Goal: Information Seeking & Learning: Find specific page/section

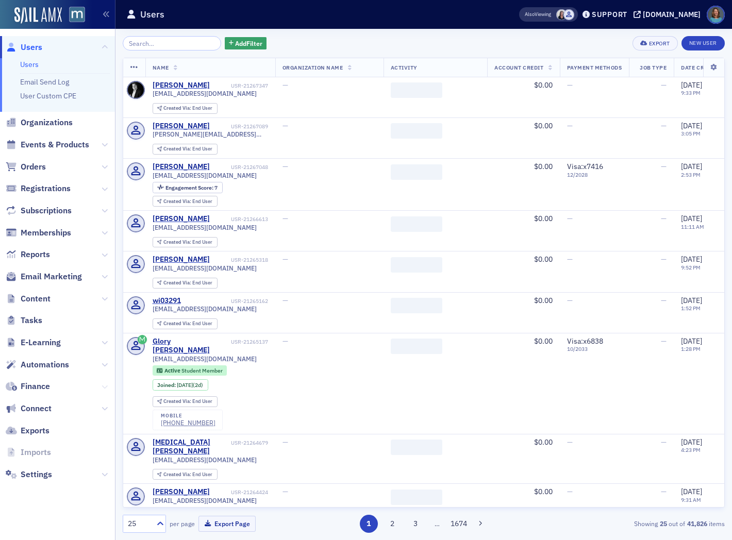
click at [105, 386] on icon at bounding box center [105, 387] width 6 height 6
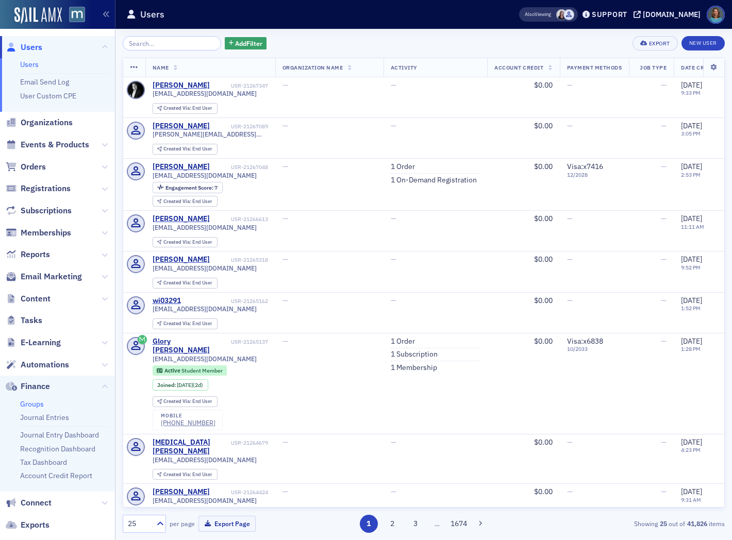
click at [40, 404] on link "Groups" at bounding box center [32, 403] width 24 height 9
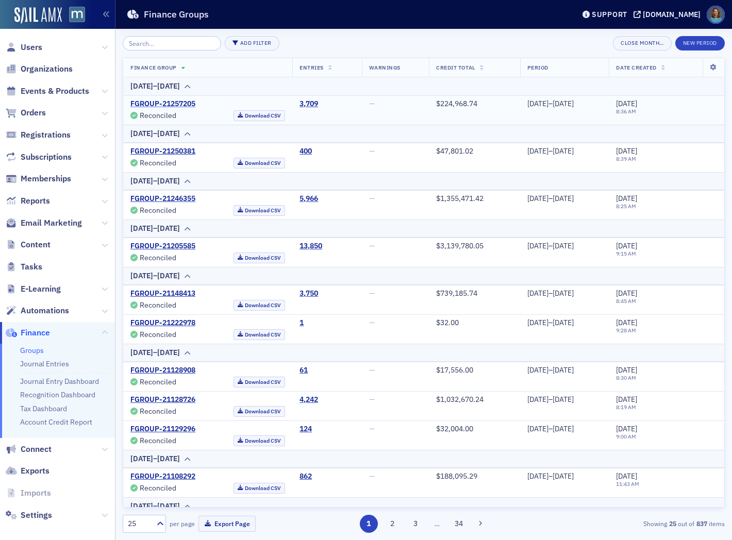
click at [186, 103] on link "FGROUP-21257205" at bounding box center [162, 103] width 65 height 9
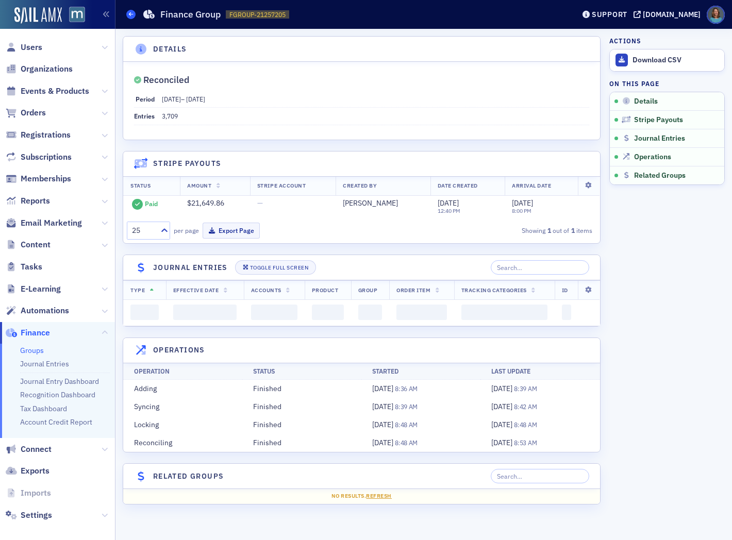
click at [133, 12] on span at bounding box center [130, 14] width 9 height 9
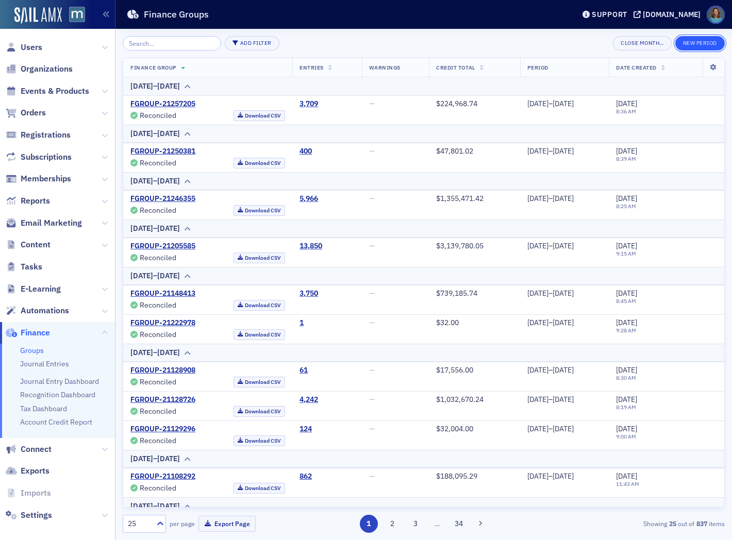
click at [692, 42] on button "New Period" at bounding box center [699, 43] width 49 height 14
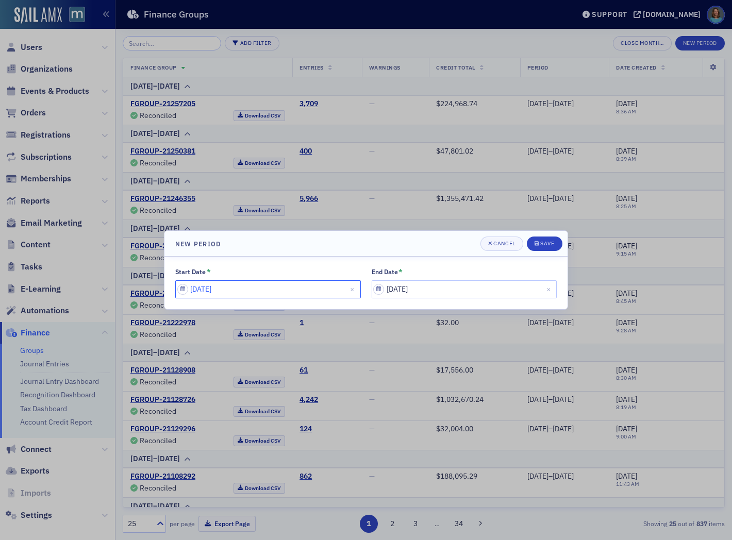
click at [332, 295] on input "08/06/2025" at bounding box center [267, 289] width 185 height 18
select select "7"
select select "2025"
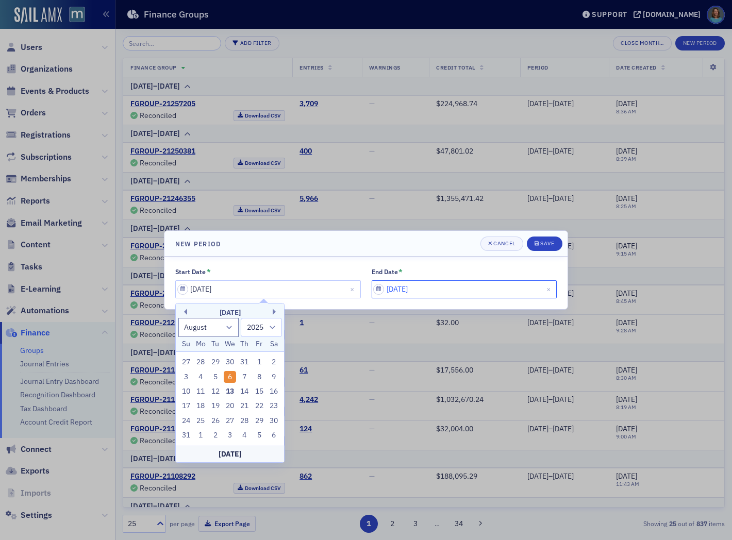
select select "7"
select select "2025"
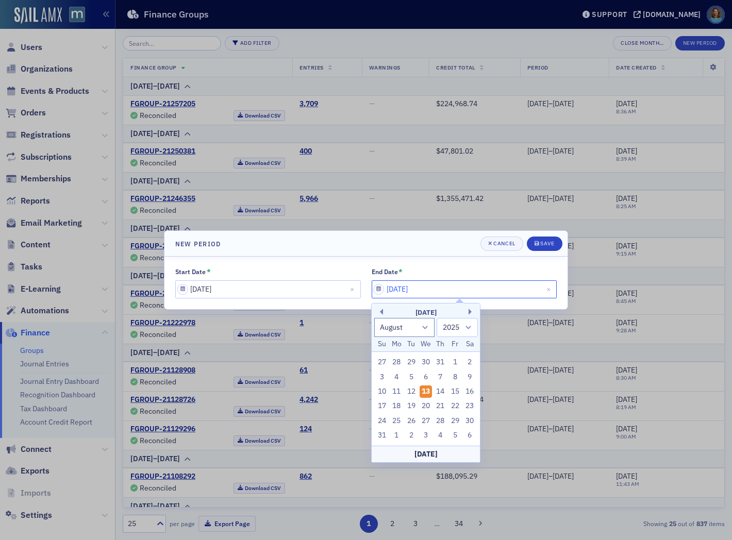
click at [418, 290] on input "08/13/2025" at bounding box center [463, 289] width 185 height 18
click at [411, 390] on div "12" at bounding box center [411, 391] width 12 height 12
type input "08/12/2025"
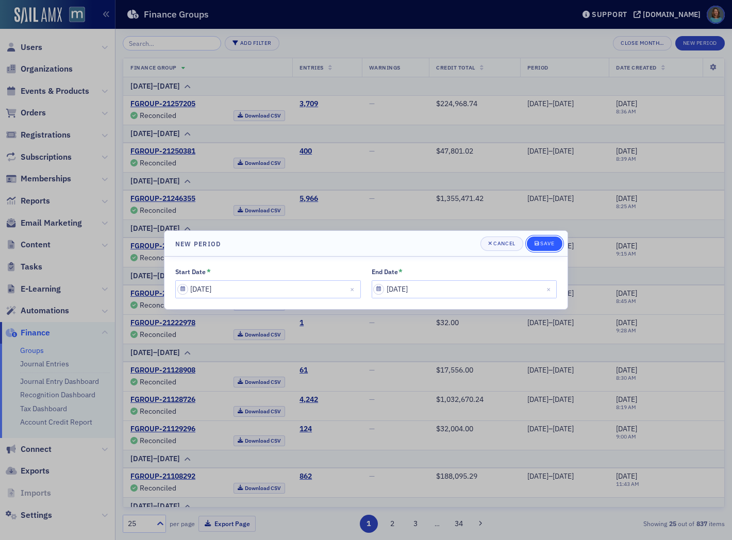
click at [554, 246] on button "Save" at bounding box center [545, 243] width 36 height 14
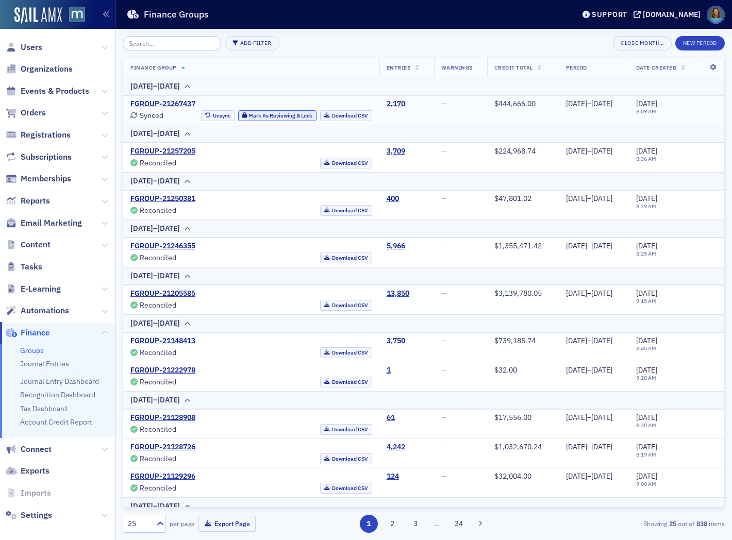
click at [248, 114] on button "Mark As Reviewing & Lock" at bounding box center [277, 115] width 79 height 11
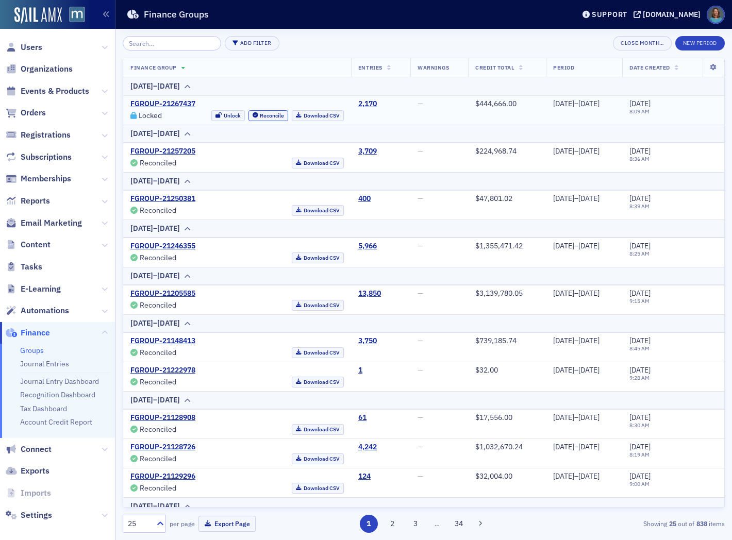
click at [248, 114] on button "Reconcile" at bounding box center [268, 115] width 40 height 11
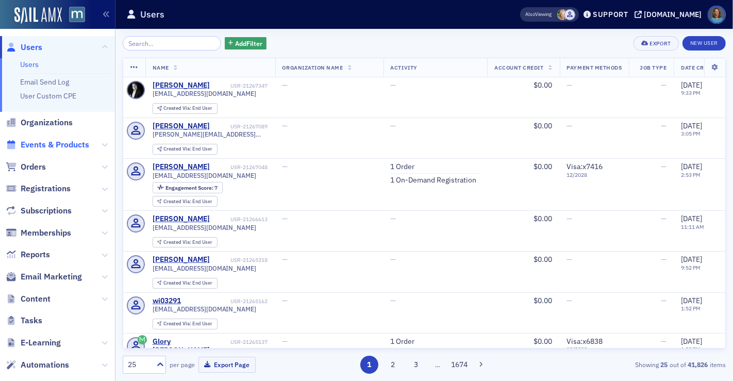
click at [38, 146] on span "Events & Products" at bounding box center [55, 144] width 69 height 11
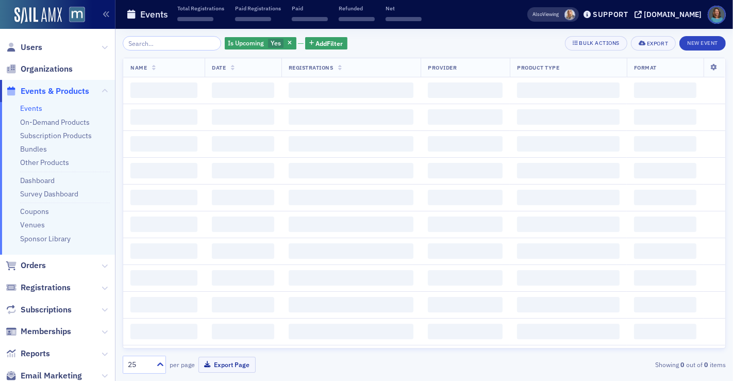
click at [150, 45] on input "search" at bounding box center [172, 43] width 98 height 14
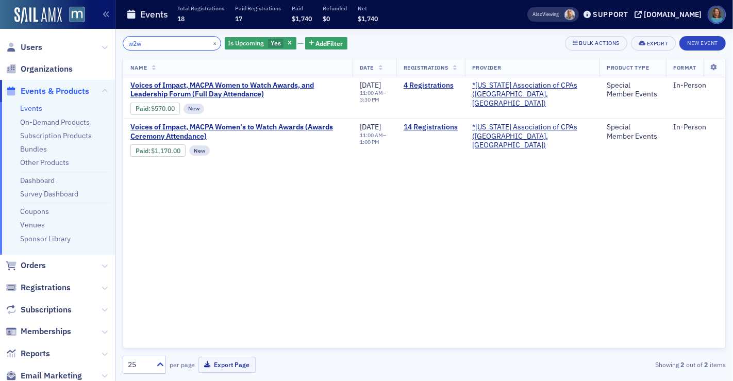
drag, startPoint x: 165, startPoint y: 44, endPoint x: 117, endPoint y: 45, distance: 47.9
click at [117, 45] on div "w2w × Is Upcoming Yes Add Filter Bulk Actions Export New Event Name Date Regist…" at bounding box center [423, 205] width 617 height 352
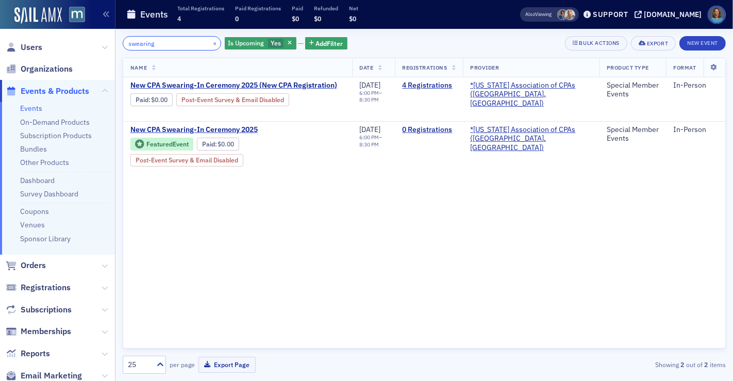
drag, startPoint x: 167, startPoint y: 42, endPoint x: 134, endPoint y: 39, distance: 33.2
click at [134, 39] on input "swearing" at bounding box center [172, 43] width 98 height 14
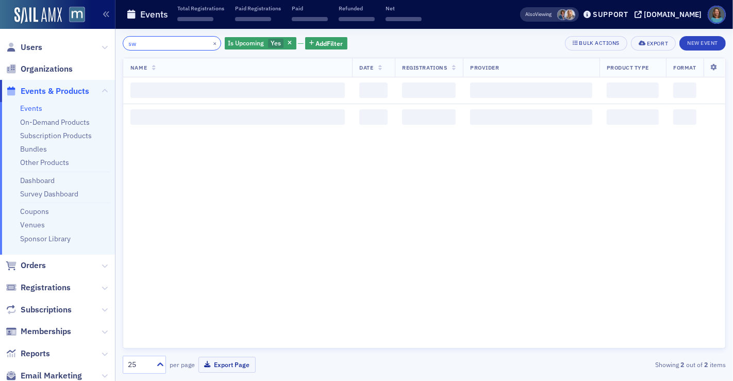
type input "s"
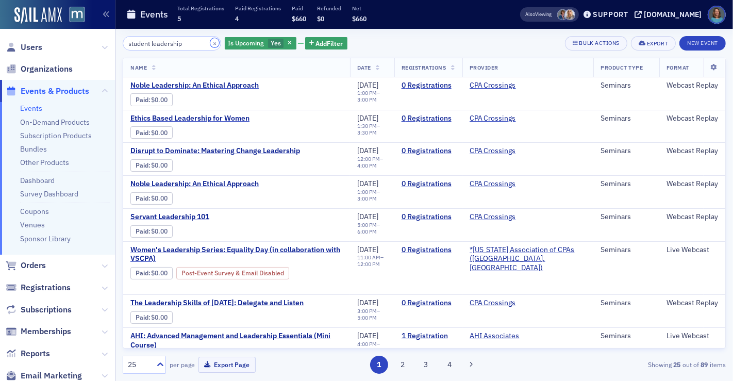
drag, startPoint x: 198, startPoint y: 43, endPoint x: 91, endPoint y: 30, distance: 108.5
click at [91, 30] on div "Users Organizations Events & Products Events On-Demand Products Subscription Pr…" at bounding box center [366, 190] width 733 height 381
drag, startPoint x: 190, startPoint y: 42, endPoint x: 130, endPoint y: 38, distance: 60.4
click at [130, 38] on input "student leadership" at bounding box center [172, 43] width 98 height 14
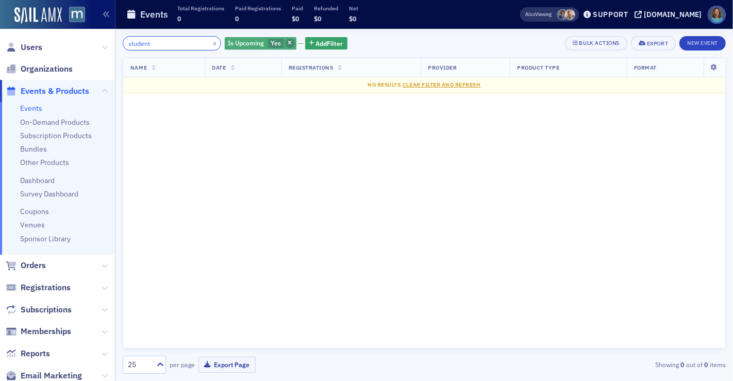
type input "student"
click at [285, 41] on span "button" at bounding box center [289, 43] width 9 height 9
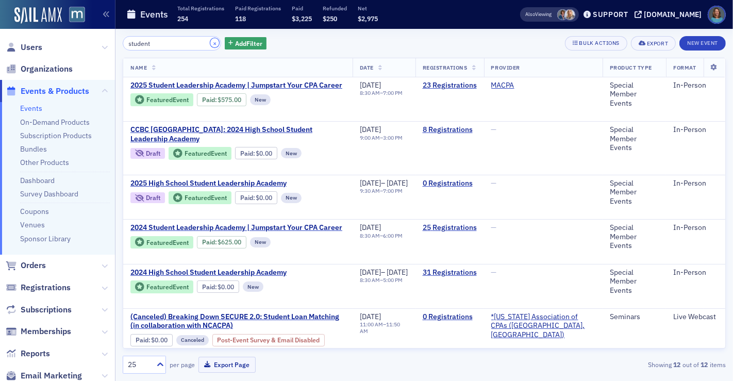
click at [210, 45] on button "×" at bounding box center [214, 42] width 9 height 9
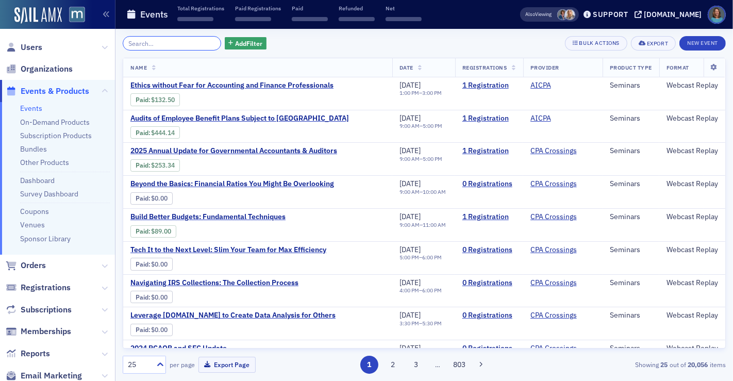
click at [174, 42] on input "search" at bounding box center [172, 43] width 98 height 14
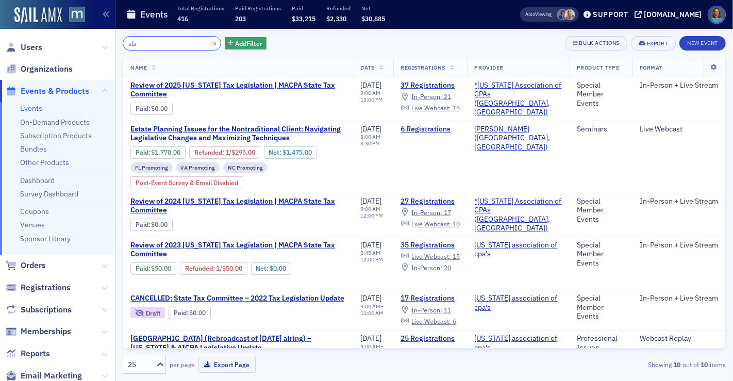
type input "sla"
click at [29, 112] on link "Events" at bounding box center [31, 108] width 22 height 9
click at [47, 138] on link "Subscription Products" at bounding box center [56, 135] width 72 height 9
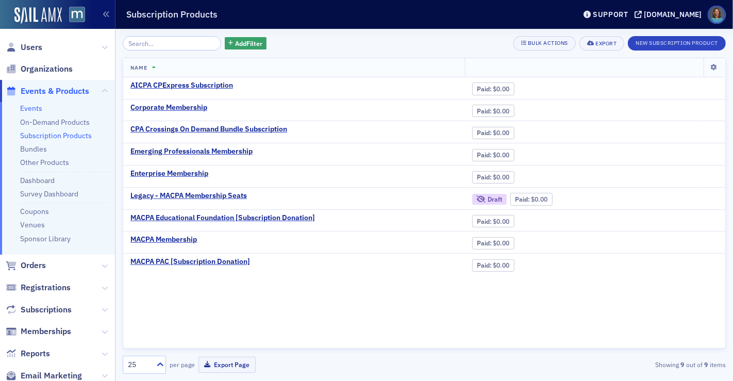
click at [41, 109] on link "Events" at bounding box center [31, 108] width 22 height 9
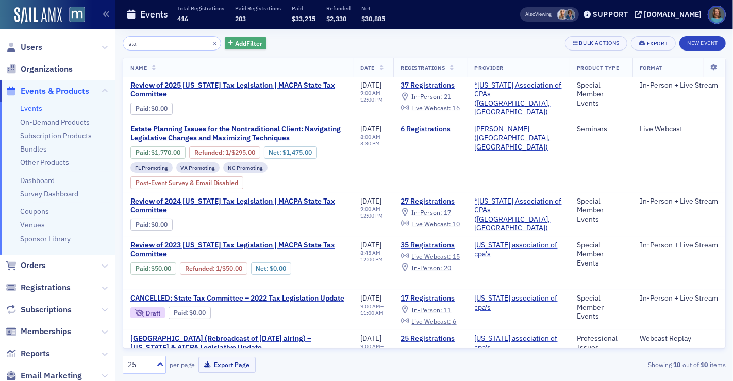
click at [235, 41] on span "Add Filter" at bounding box center [248, 43] width 27 height 9
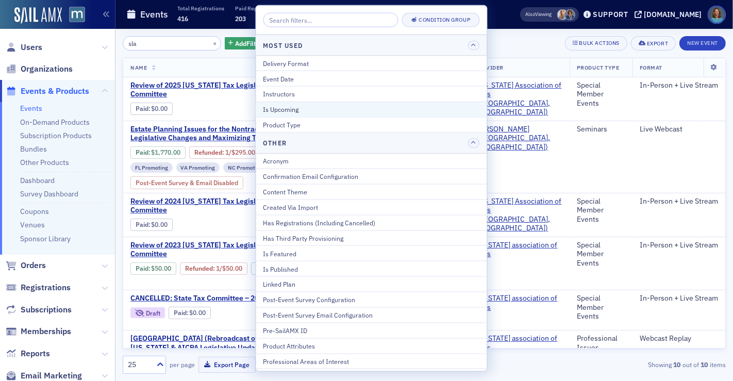
click at [273, 108] on div "Is Upcoming" at bounding box center [371, 109] width 216 height 9
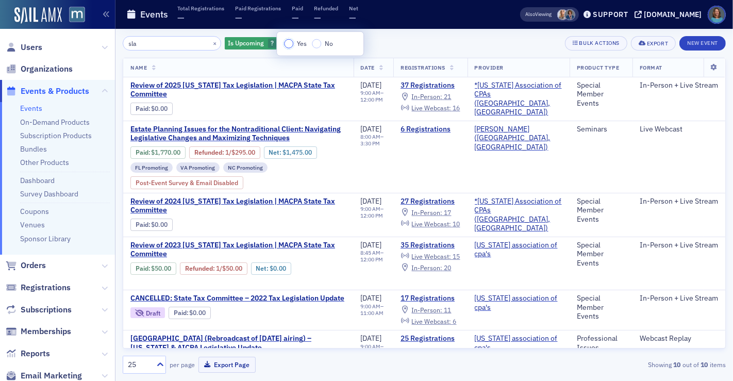
click at [289, 43] on input "Yes" at bounding box center [288, 43] width 9 height 9
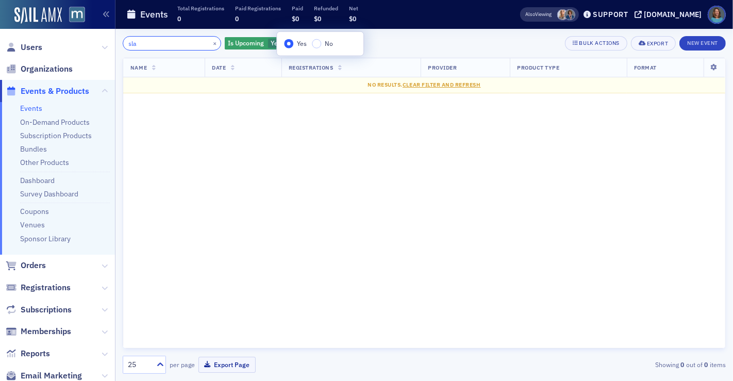
drag, startPoint x: 167, startPoint y: 43, endPoint x: 123, endPoint y: 39, distance: 44.5
click at [123, 39] on input "sla" at bounding box center [172, 43] width 98 height 14
type input "student"
